Goal: Task Accomplishment & Management: Use online tool/utility

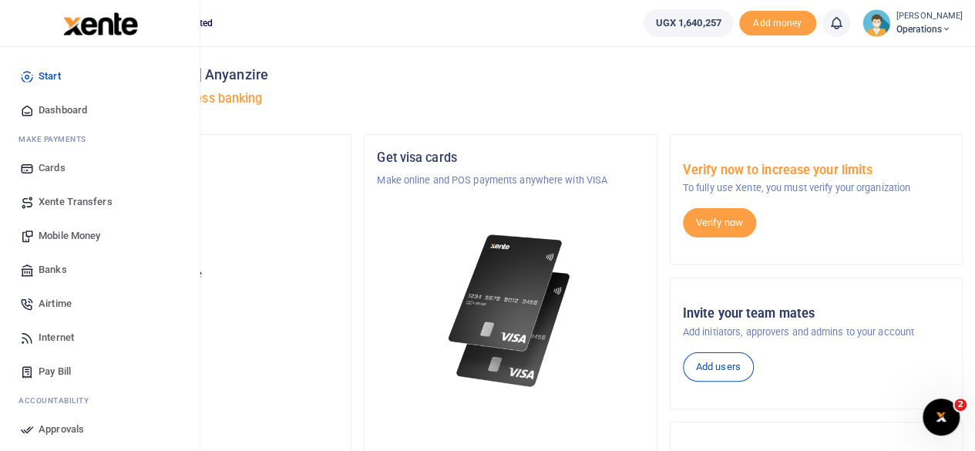
click at [70, 110] on span "Dashboard" at bounding box center [63, 110] width 49 height 15
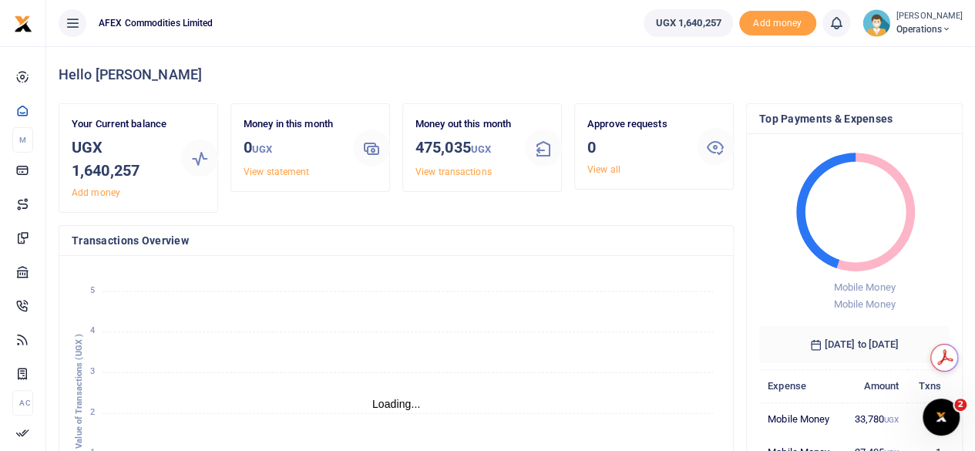
scroll to position [12, 12]
click at [251, 172] on link "View statement" at bounding box center [277, 172] width 66 height 11
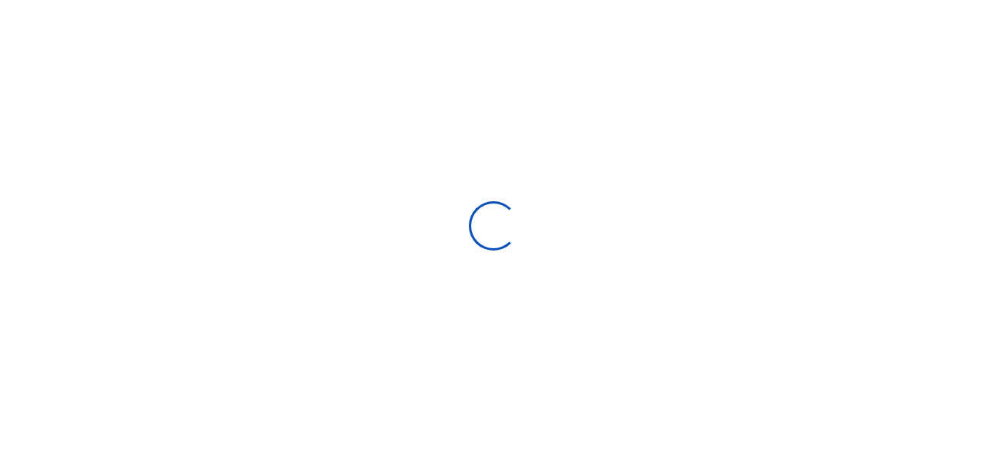
select select "ALL"
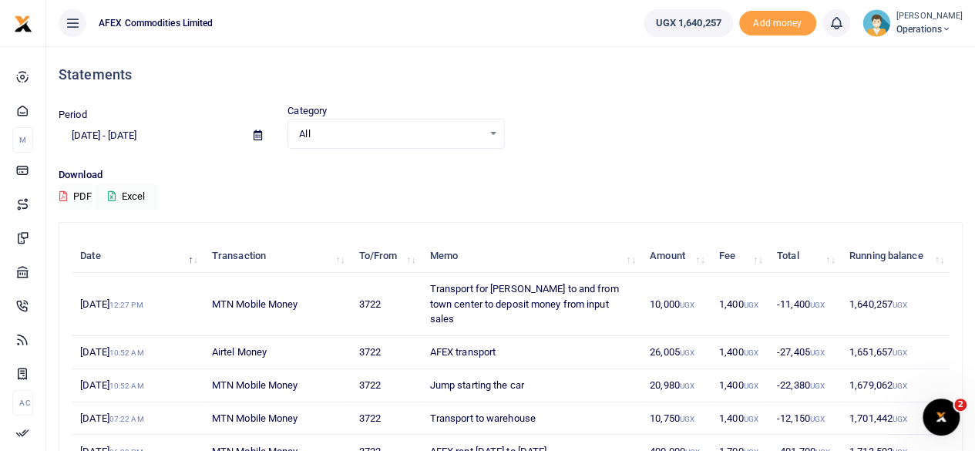
click at [258, 140] on icon at bounding box center [258, 135] width 8 height 10
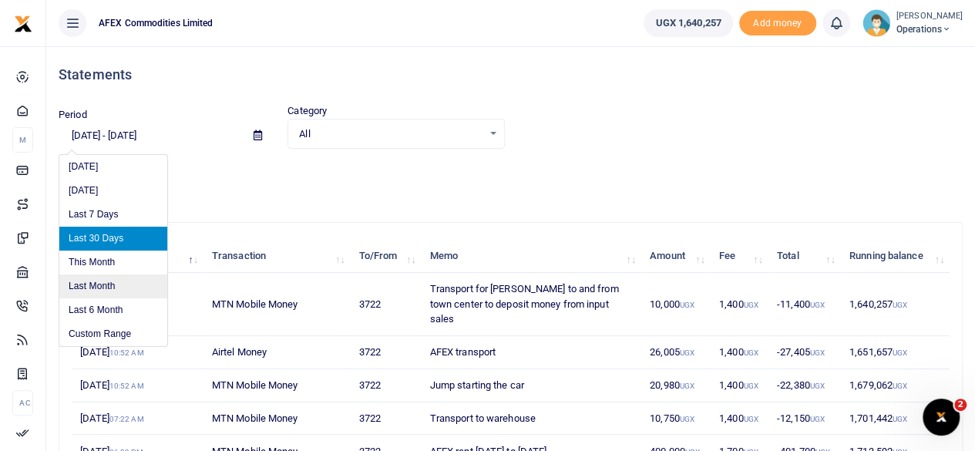
click at [116, 288] on li "Last Month" at bounding box center [113, 287] width 108 height 24
type input "09/01/2025 - 09/30/2025"
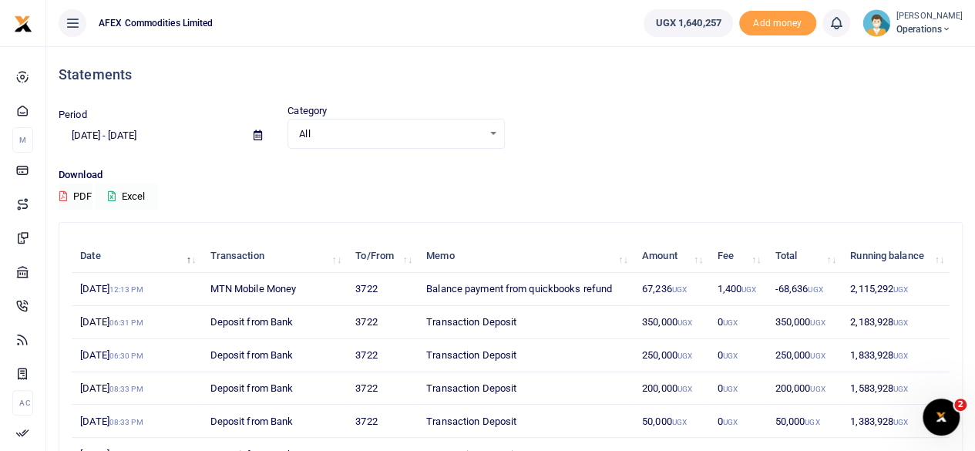
click at [141, 197] on button "Excel" at bounding box center [126, 197] width 63 height 26
